Goal: Complete application form

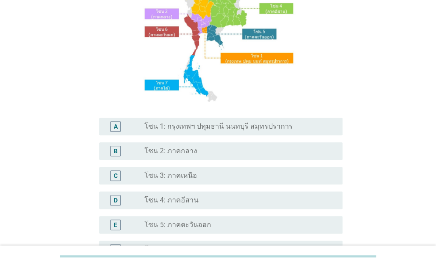
scroll to position [102, 0]
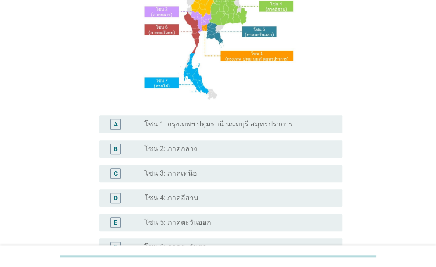
click at [270, 120] on label "โซน 1: กรุงเทพฯ ปทุมธานี นนทบุรี สมุทรปราการ" at bounding box center [219, 124] width 148 height 9
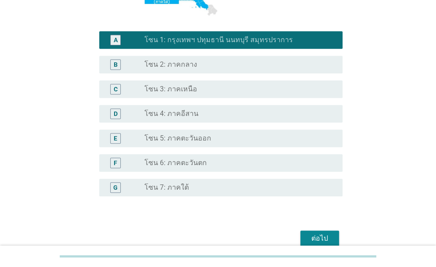
scroll to position [229, 0]
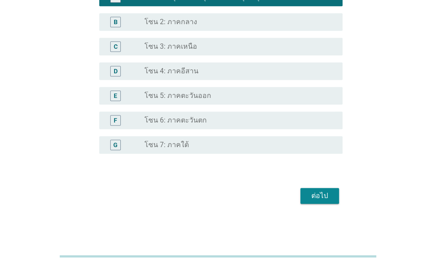
click at [318, 190] on button "ต่อไป" at bounding box center [320, 196] width 39 height 16
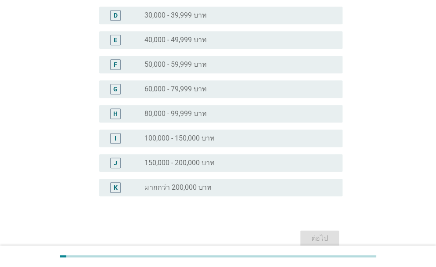
scroll to position [190, 0]
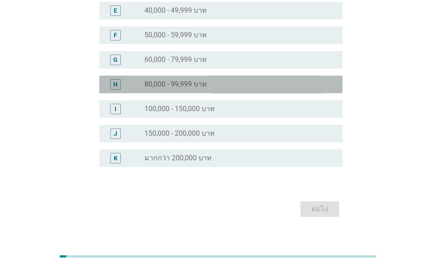
click at [222, 78] on div "H radio_button_unchecked 80,000 - 99,999 บาท" at bounding box center [220, 85] width 243 height 18
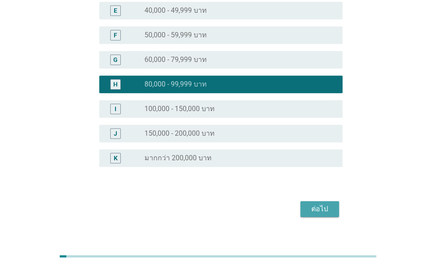
click at [322, 205] on div "ต่อไป" at bounding box center [320, 209] width 25 height 11
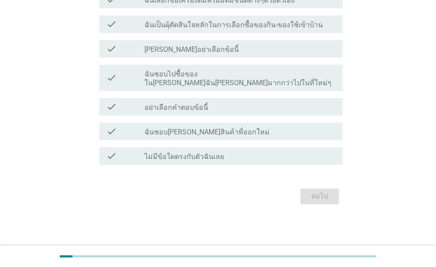
scroll to position [0, 0]
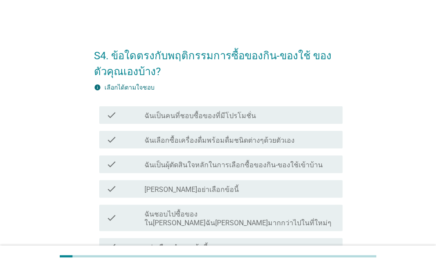
click at [237, 114] on label "ฉันเป็นคนที่ชอบซื้อของที่มีโปรโมชั่น" at bounding box center [201, 116] width 112 height 9
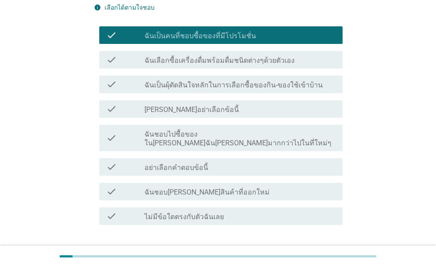
scroll to position [88, 0]
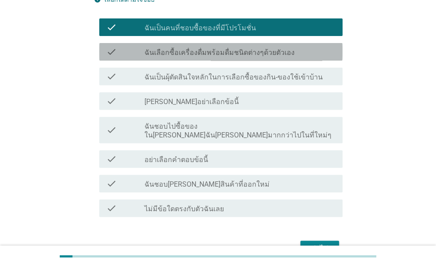
click at [173, 54] on label "ฉันเลือกซื้อเครื่องดื่มพร้อมดื่มชนิดต่างๆด้วยตัวเอง" at bounding box center [220, 52] width 150 height 9
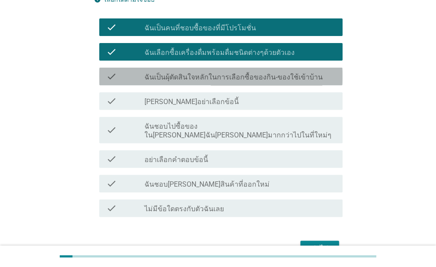
click at [167, 78] on label "ฉันเป็นผุ้ตัดสินใจหลักในการเลือกซื้อของกิน-ของใช้เข้าบ้าน" at bounding box center [234, 77] width 178 height 9
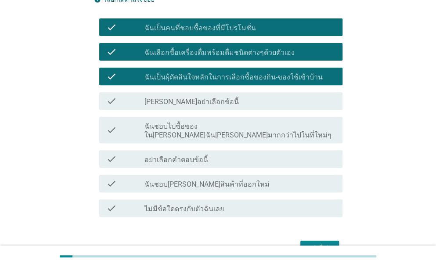
click at [180, 125] on label "ฉันชอบไปซื้อของใน[PERSON_NAME]ฉัน[PERSON_NAME]มากกว่าไปในที่ใหม่ๆ" at bounding box center [240, 131] width 191 height 18
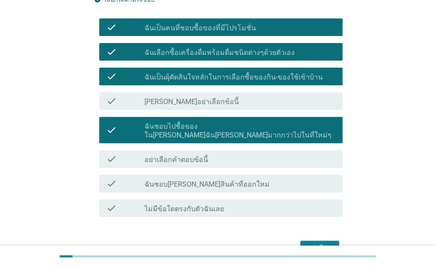
click at [176, 150] on div "check check_box_outline_blank อย่าเลือกคำตอบข้อนี้" at bounding box center [220, 159] width 243 height 18
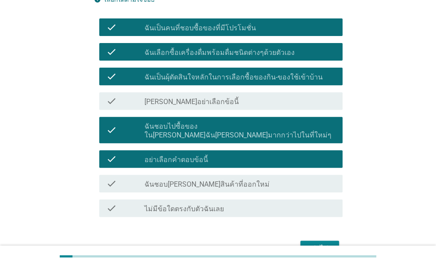
click at [179, 175] on div "check check_box_outline_blank ฉันชอบ[PERSON_NAME]สินค้าที่ออกใหม่" at bounding box center [220, 184] width 243 height 18
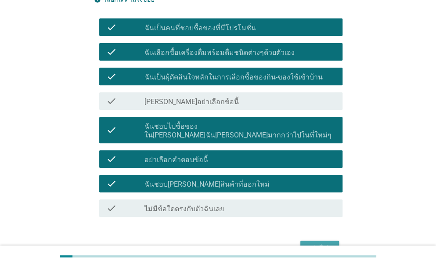
click at [326, 243] on div "ต่อไป" at bounding box center [320, 248] width 25 height 11
